Goal: Navigation & Orientation: Find specific page/section

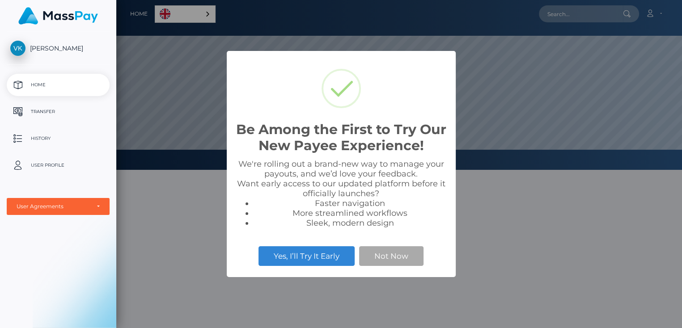
scroll to position [170, 566]
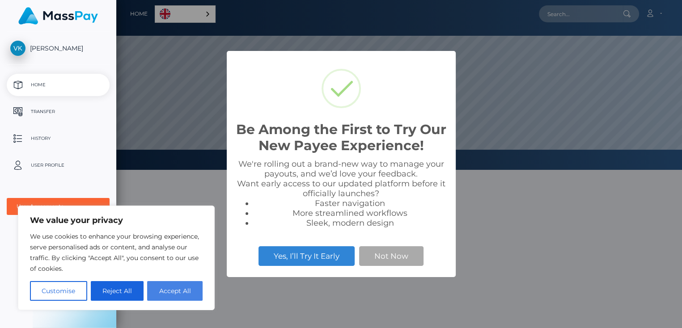
click at [171, 294] on button "Accept All" at bounding box center [174, 291] width 55 height 20
checkbox input "true"
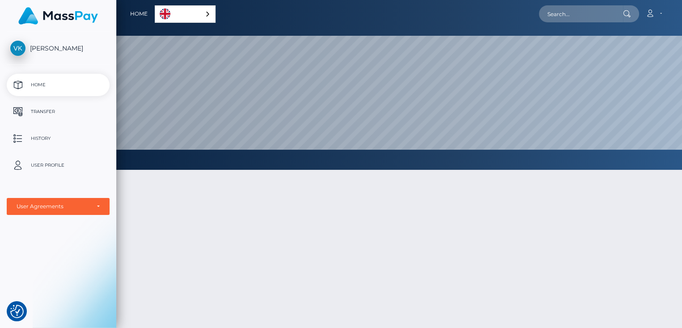
click at [202, 13] on div "English" at bounding box center [185, 13] width 61 height 17
click at [202, 13] on link "English" at bounding box center [186, 14] width 63 height 17
click at [41, 112] on p "Transfer" at bounding box center [58, 111] width 96 height 13
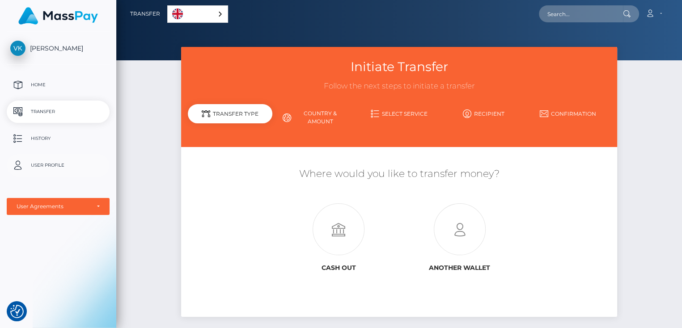
click at [46, 164] on p "User Profile" at bounding box center [58, 165] width 96 height 13
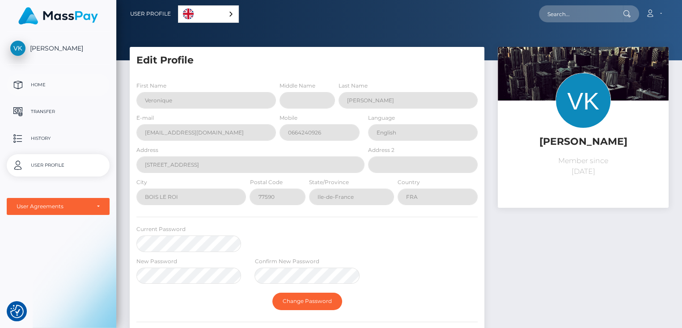
click at [38, 83] on p "Home" at bounding box center [58, 84] width 96 height 13
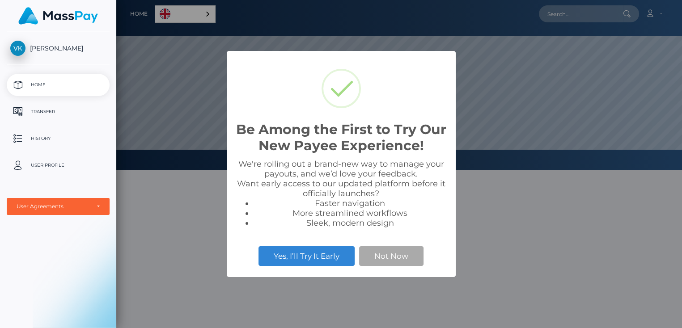
scroll to position [170, 566]
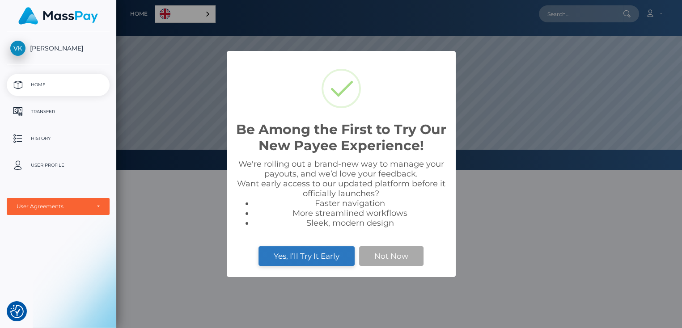
click at [321, 260] on button "Yes, I’ll Try It Early" at bounding box center [306, 256] width 96 height 20
